Goal: Find specific page/section: Find specific page/section

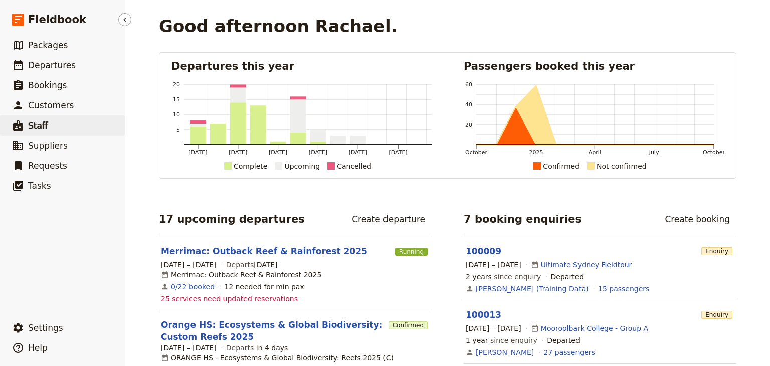
drag, startPoint x: 54, startPoint y: 147, endPoint x: 72, endPoint y: 132, distance: 23.8
click at [54, 147] on span "Suppliers" at bounding box center [48, 145] width 40 height 10
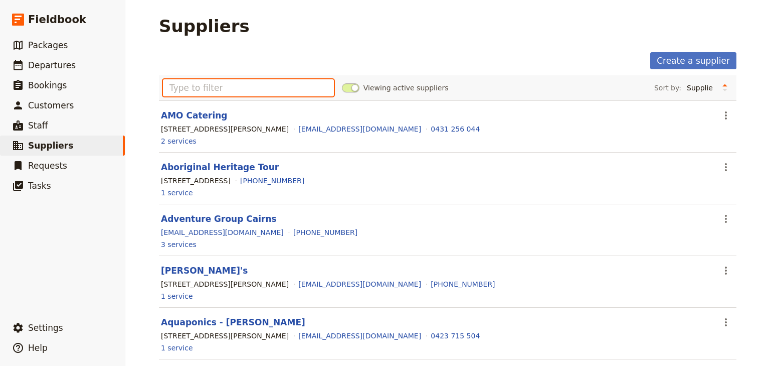
click at [181, 84] on input "text" at bounding box center [248, 87] width 171 height 17
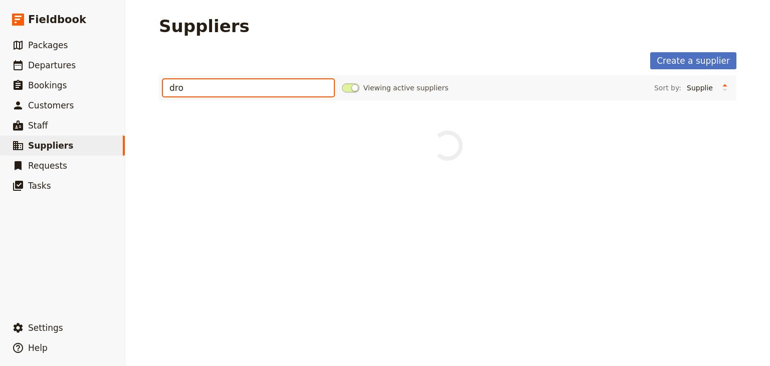
type input "dro"
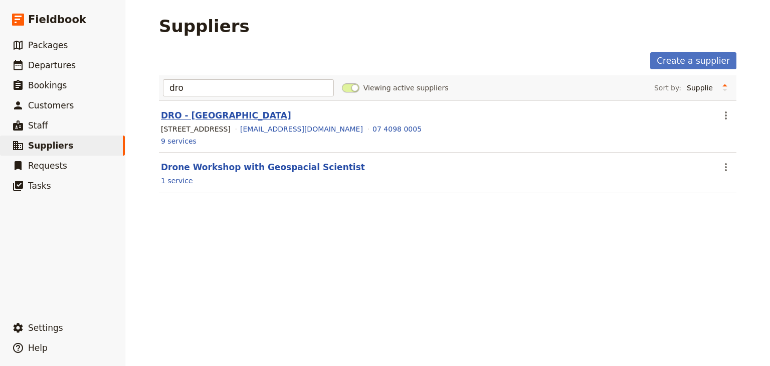
click at [205, 116] on link "DRO - [GEOGRAPHIC_DATA]" at bounding box center [226, 115] width 130 height 10
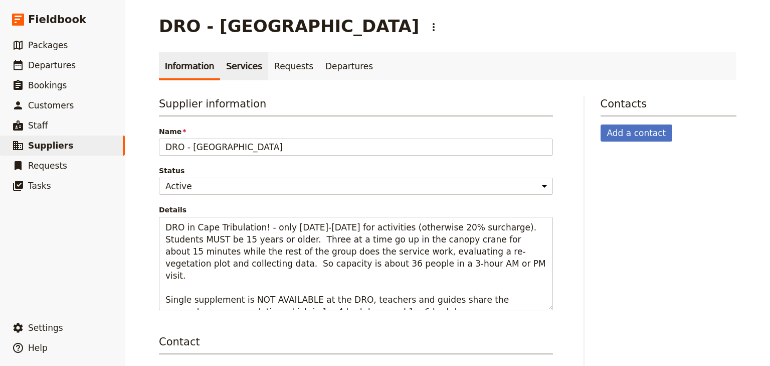
click at [237, 74] on link "Services" at bounding box center [244, 66] width 48 height 28
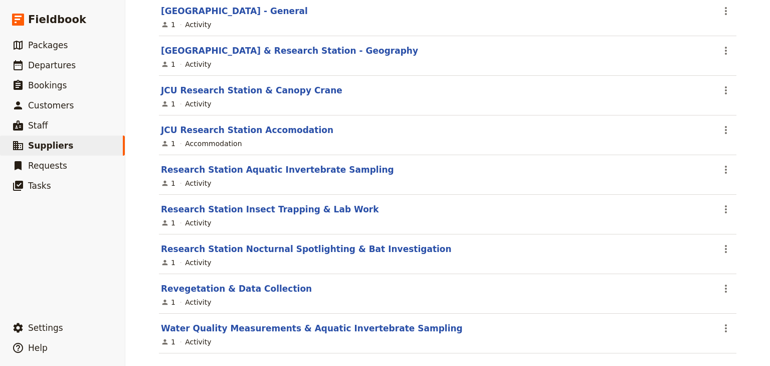
scroll to position [163, 0]
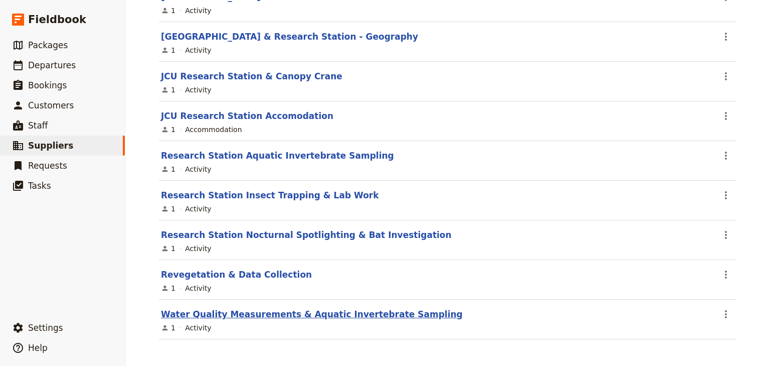
click at [355, 311] on link "Water Quality Measurements & Aquatic Invertebrate Sampling" at bounding box center [312, 314] width 302 height 10
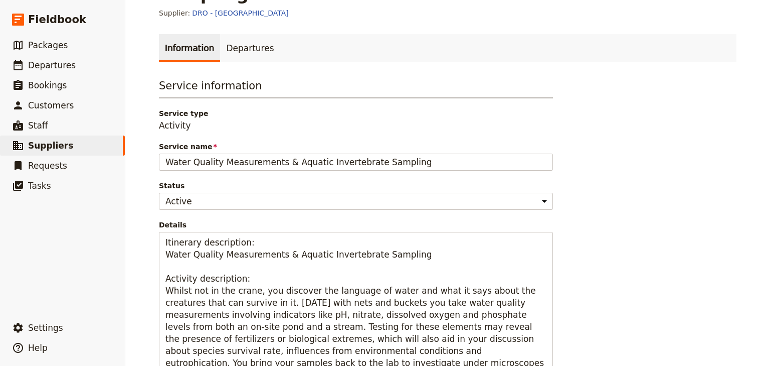
scroll to position [120, 0]
